Goal: Use online tool/utility: Utilize a website feature to perform a specific function

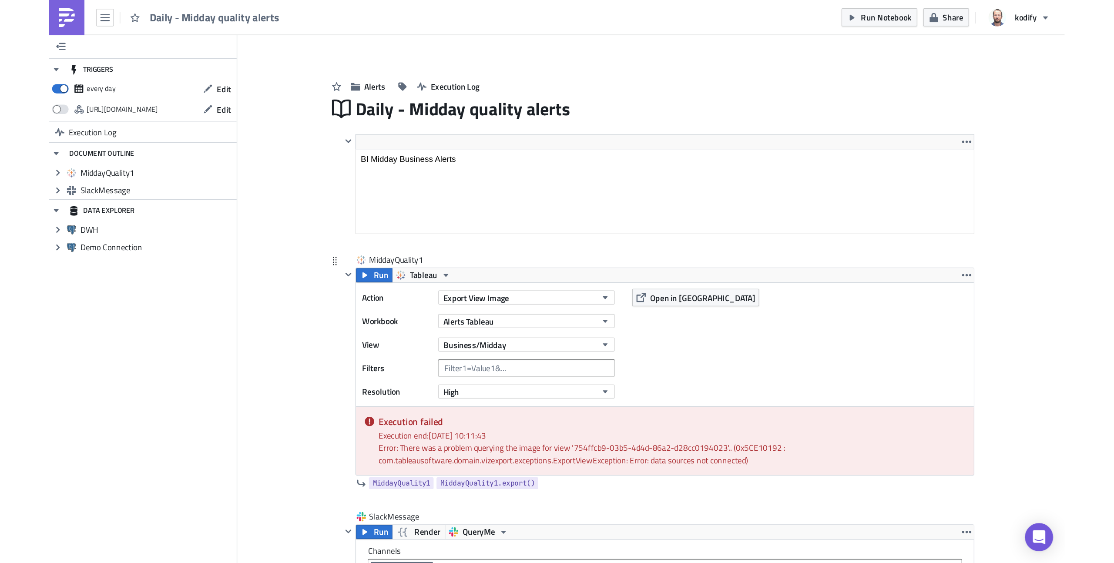
scroll to position [5, 0]
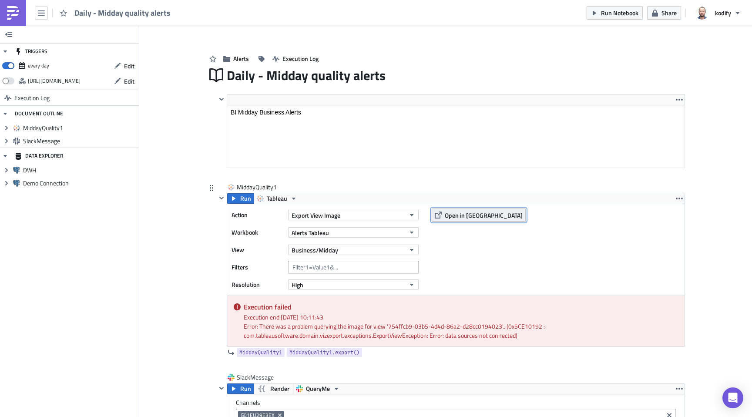
click at [454, 220] on button "Open in [GEOGRAPHIC_DATA]" at bounding box center [479, 215] width 94 height 13
click at [447, 212] on span "Open in [GEOGRAPHIC_DATA]" at bounding box center [484, 215] width 78 height 9
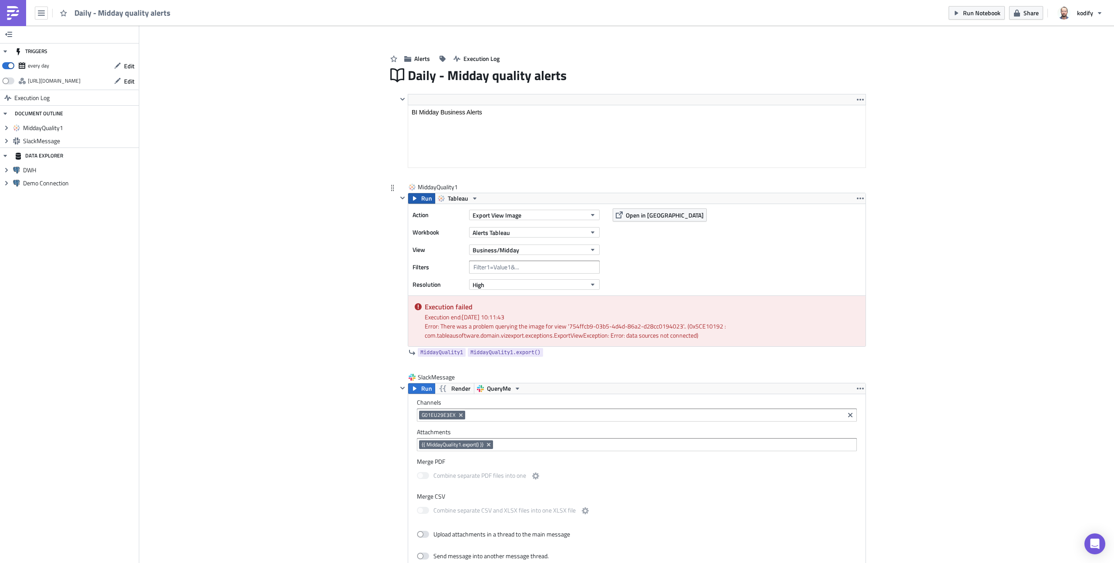
click at [422, 200] on span "Run" at bounding box center [426, 198] width 11 height 10
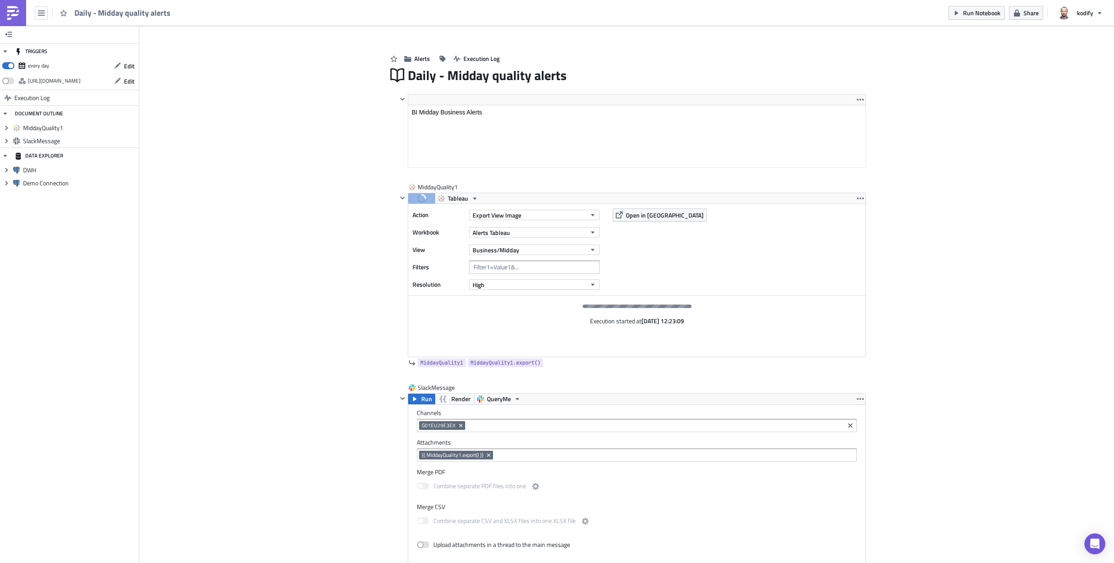
click at [356, 355] on div "Add Image Alerts Execution Log Daily - Midday quality alerts <p>BI Midday Busin…" at bounding box center [626, 454] width 975 height 868
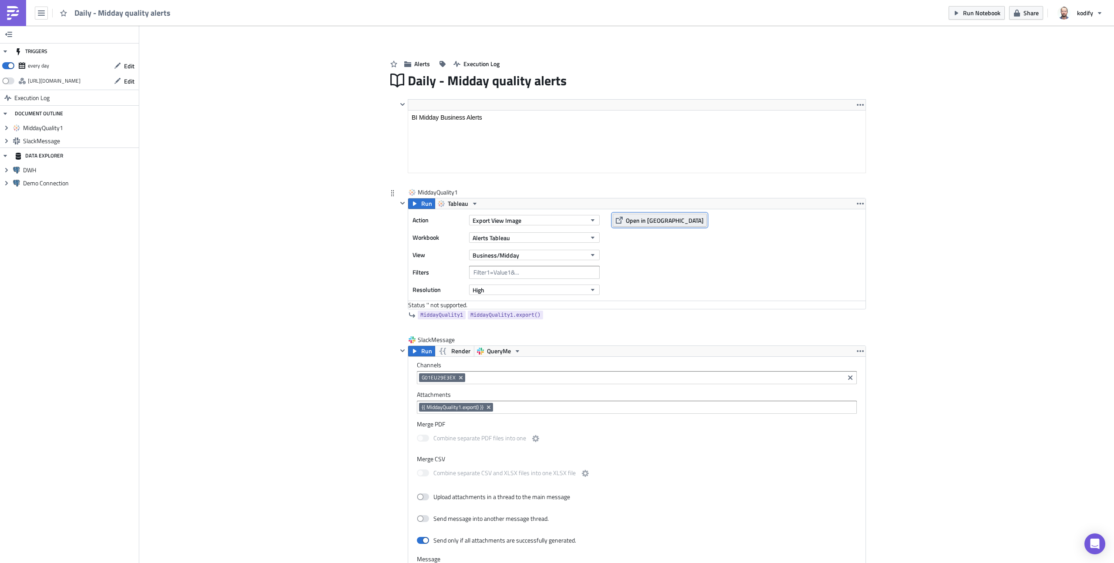
click at [631, 217] on span "Open in [GEOGRAPHIC_DATA]" at bounding box center [665, 220] width 78 height 9
click at [415, 207] on button "Run" at bounding box center [421, 204] width 27 height 10
